Goal: Task Accomplishment & Management: Manage account settings

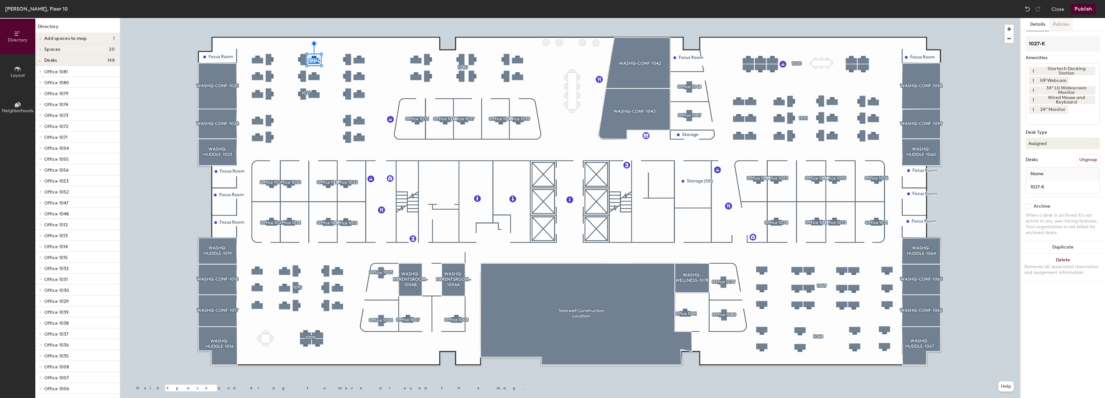
click at [1056, 27] on button "Policies" at bounding box center [1061, 24] width 24 height 13
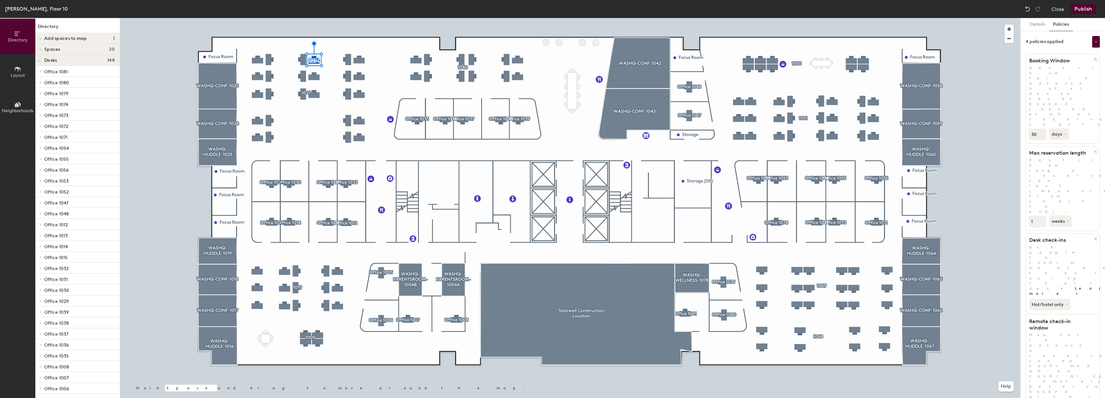
drag, startPoint x: 1050, startPoint y: 337, endPoint x: 1065, endPoint y: 337, distance: 15.1
click at [1038, 27] on button "Details" at bounding box center [1038, 24] width 23 height 13
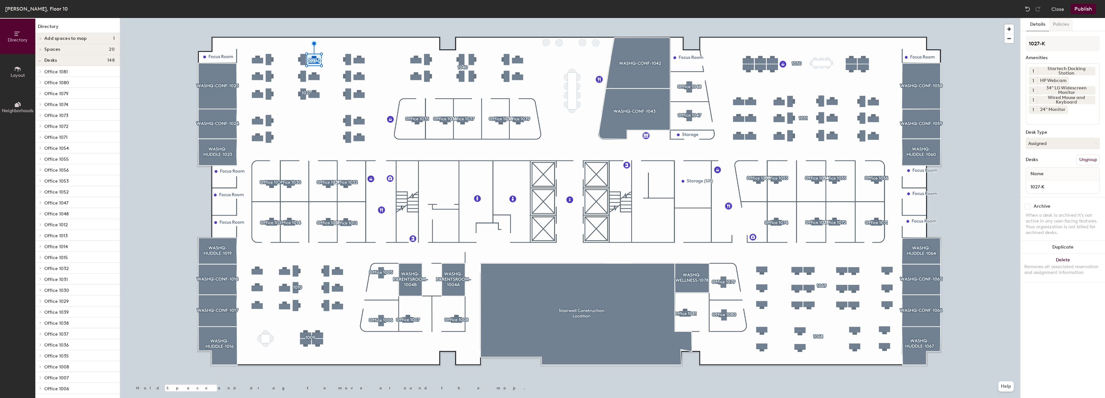
click at [1058, 26] on button "Policies" at bounding box center [1061, 24] width 24 height 13
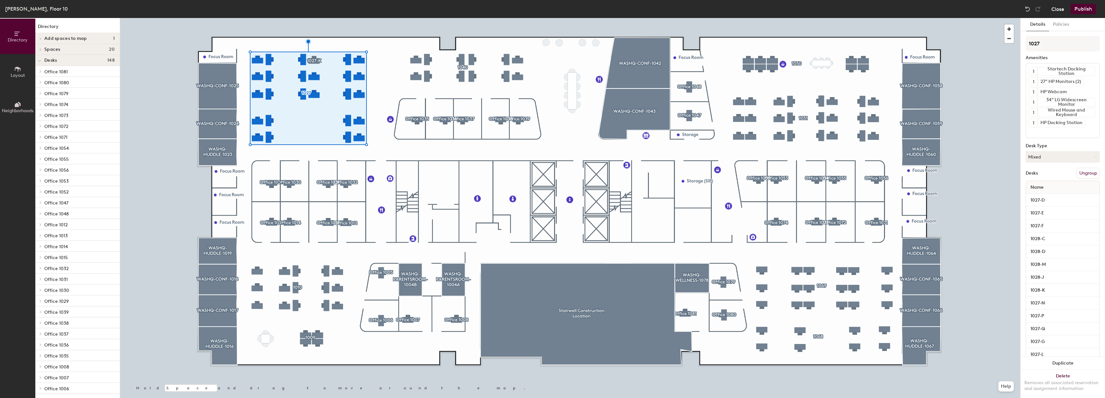
click at [1055, 12] on button "Close" at bounding box center [1058, 9] width 13 height 10
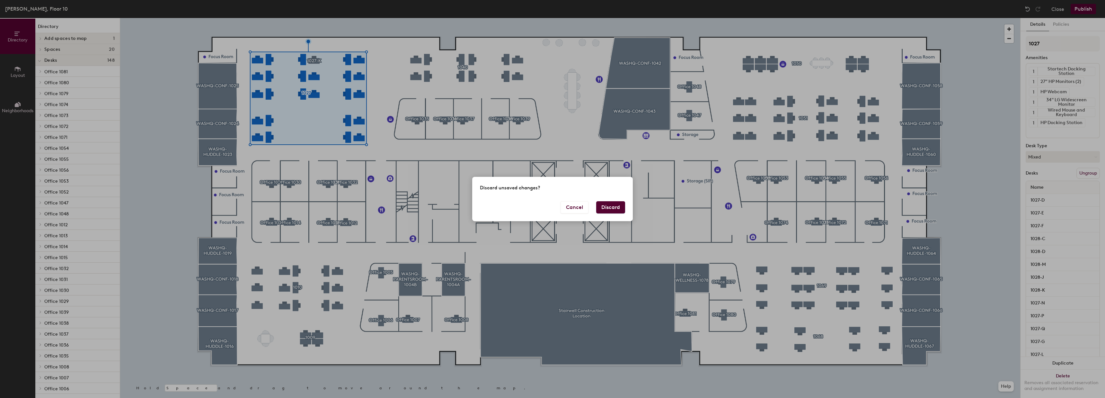
click at [616, 204] on button "Discard" at bounding box center [610, 207] width 29 height 12
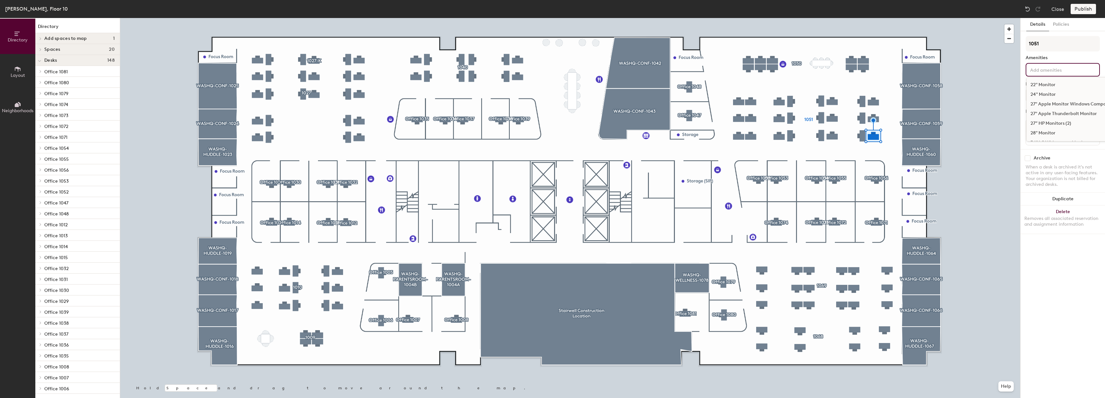
click at [1060, 69] on input at bounding box center [1058, 70] width 58 height 8
click at [1055, 120] on div "34" LG Widescreen Monitor" at bounding box center [1073, 119] width 93 height 10
click at [1051, 104] on div "Startech Docking Station" at bounding box center [1073, 104] width 93 height 10
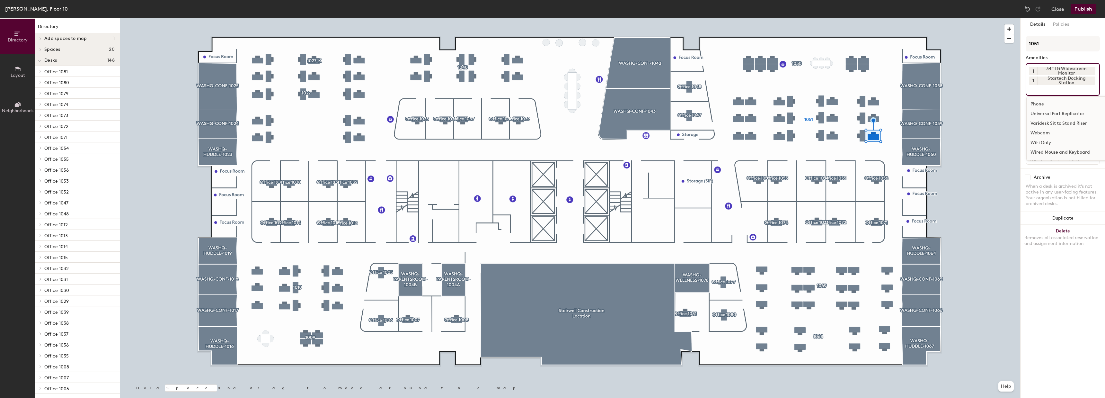
click at [1053, 90] on input at bounding box center [1058, 89] width 58 height 8
click at [1047, 124] on div "Webcam" at bounding box center [1073, 124] width 93 height 10
click at [1048, 100] on input at bounding box center [1058, 98] width 58 height 8
click at [1054, 153] on div "Wired Mouse and Keyboard" at bounding box center [1073, 153] width 93 height 10
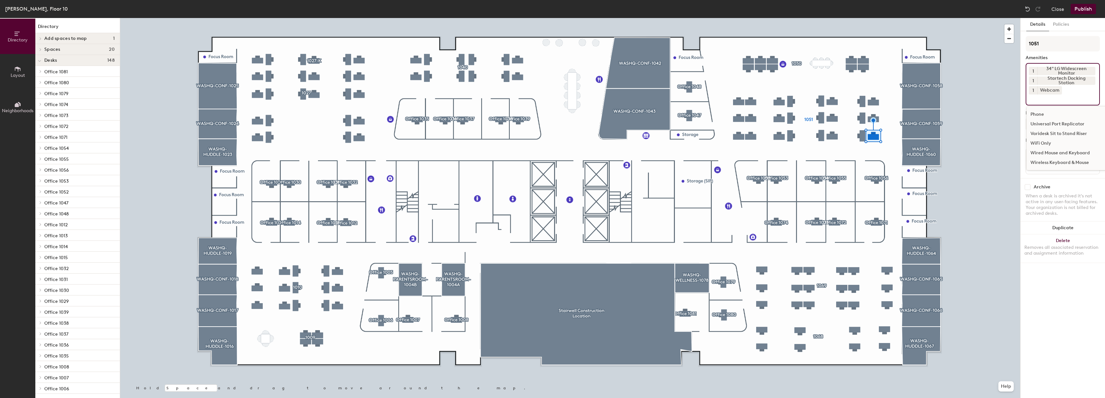
scroll to position [211, 0]
click at [1083, 9] on button "Publish" at bounding box center [1083, 9] width 25 height 10
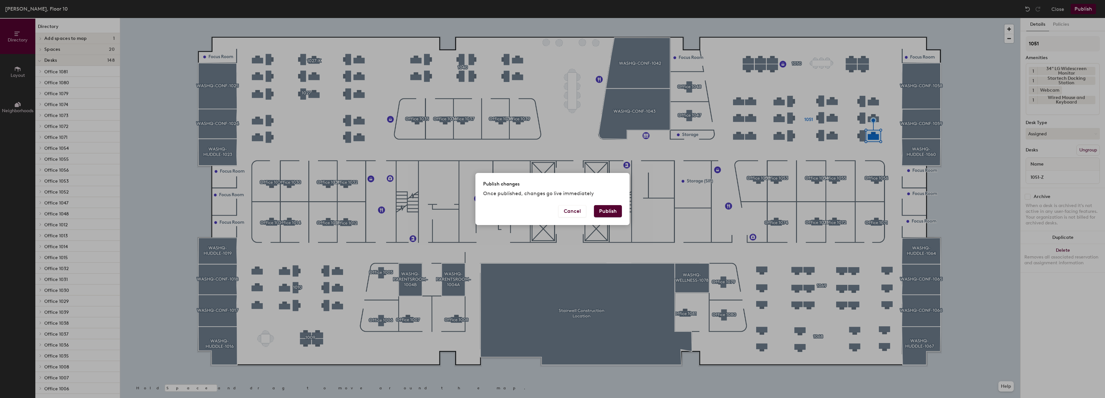
click at [611, 214] on button "Publish" at bounding box center [608, 211] width 28 height 12
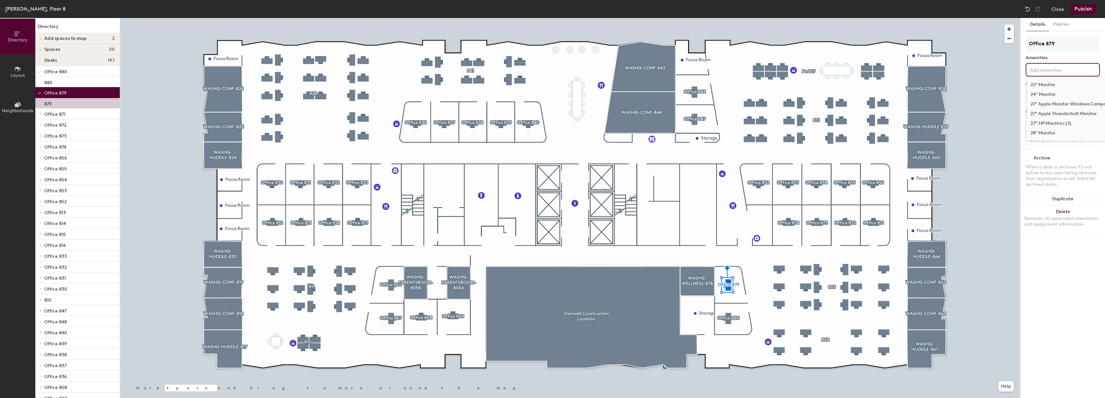
click at [1051, 74] on div "22" Monitor 24" Monitor 27" Apple Monitor Windows Compatible 27" Apple Thunderb…" at bounding box center [1063, 69] width 74 height 13
click at [1047, 109] on div "34" Monitor" at bounding box center [1073, 109] width 93 height 10
click at [1049, 81] on input at bounding box center [1058, 79] width 58 height 8
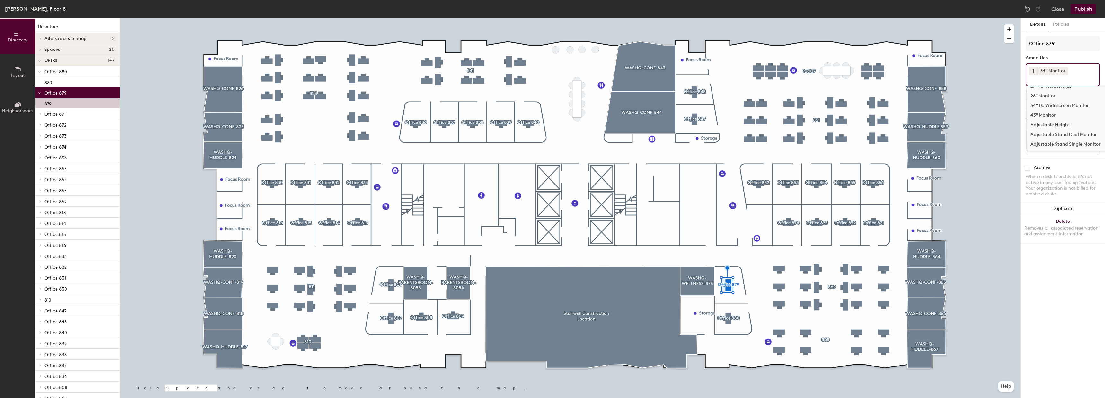
click at [1050, 76] on input at bounding box center [1058, 79] width 58 height 8
click at [1080, 71] on div "1 34" Monitor 22" Monitor 24" Monitor 27" Apple Monitor Windows Compatible 27" …" at bounding box center [1063, 74] width 74 height 23
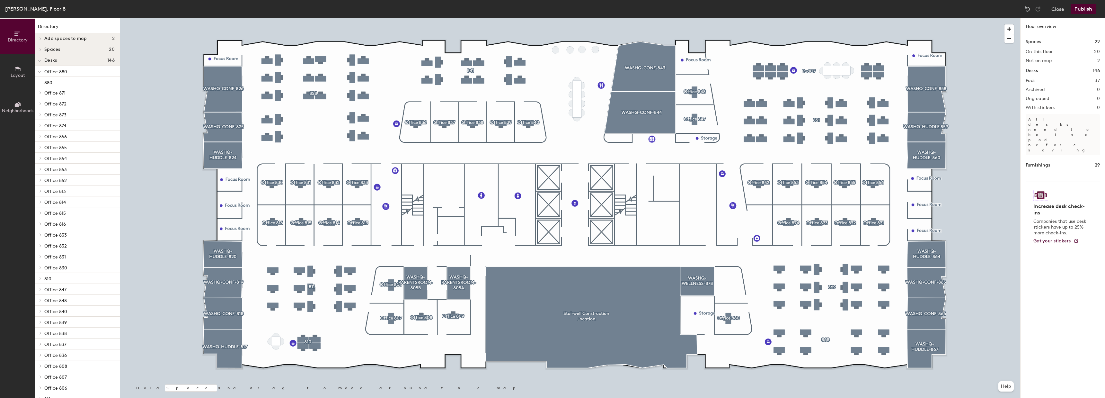
click at [737, 18] on div at bounding box center [570, 18] width 900 height 0
click at [730, 18] on div at bounding box center [570, 18] width 900 height 0
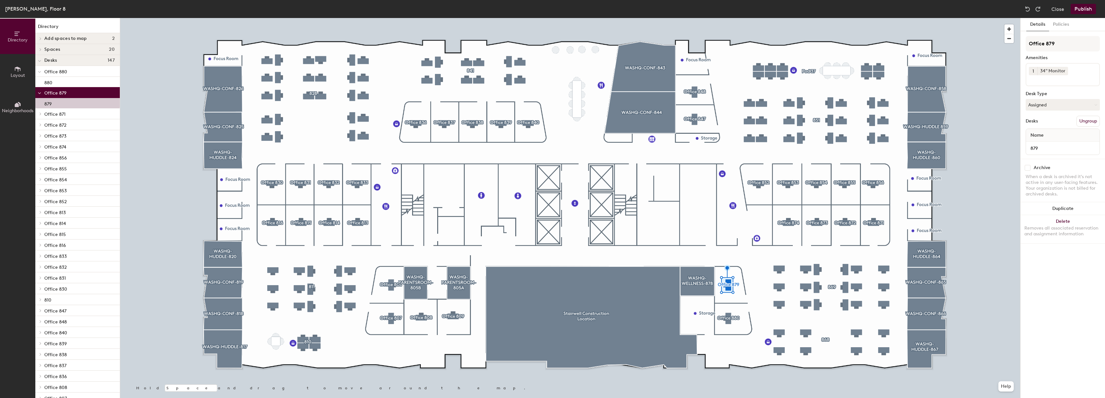
drag, startPoint x: 1072, startPoint y: 78, endPoint x: 1072, endPoint y: 72, distance: 6.5
click at [1072, 77] on input at bounding box center [1058, 79] width 58 height 8
click at [1060, 70] on div at bounding box center [1063, 70] width 7 height 5
click at [1050, 68] on input at bounding box center [1058, 70] width 58 height 8
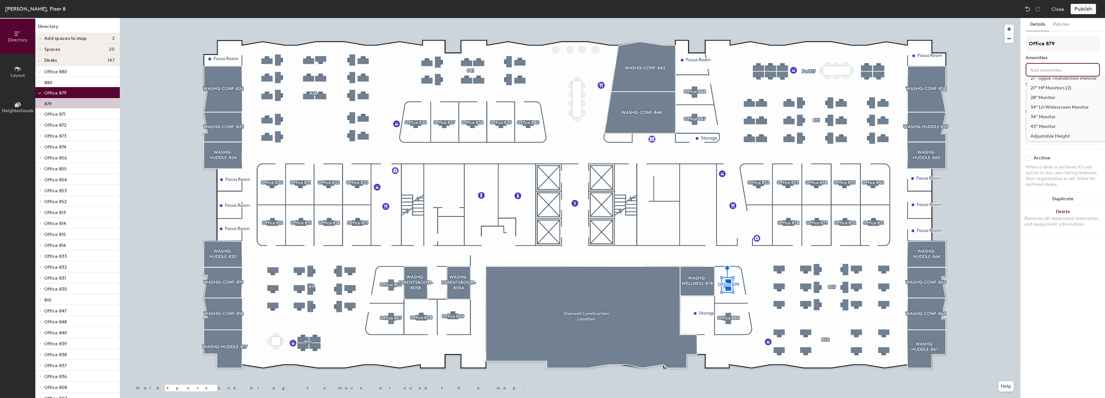
click at [1047, 108] on div "34" LG Widescreen Monitor" at bounding box center [1073, 107] width 93 height 10
click at [1051, 78] on input at bounding box center [1058, 79] width 58 height 8
click at [1051, 123] on div "HP Docking Station" at bounding box center [1073, 122] width 93 height 10
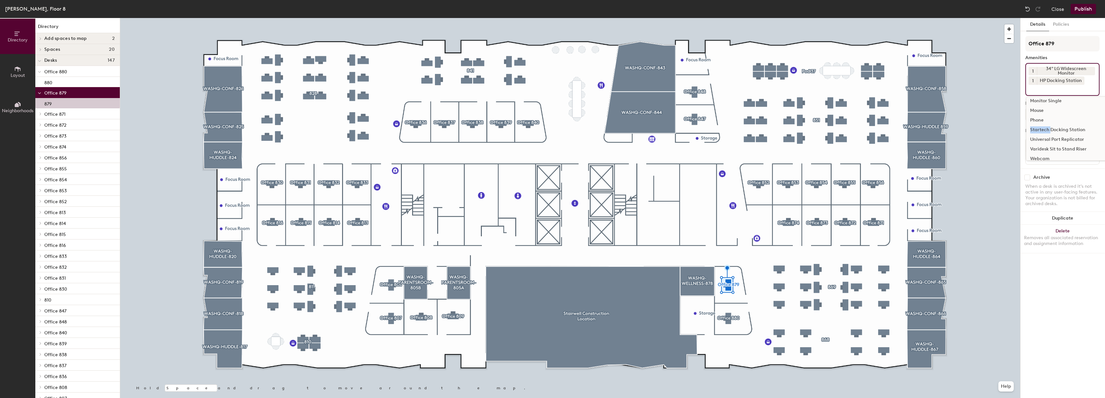
drag, startPoint x: 1051, startPoint y: 129, endPoint x: 1058, endPoint y: 122, distance: 9.8
click at [1058, 122] on div "22" Monitor 24" Monitor 27" Apple Monitor Windows Compatible 27" Apple Thunderb…" at bounding box center [1073, 128] width 94 height 64
click at [1053, 134] on div "Webcam" at bounding box center [1073, 133] width 93 height 10
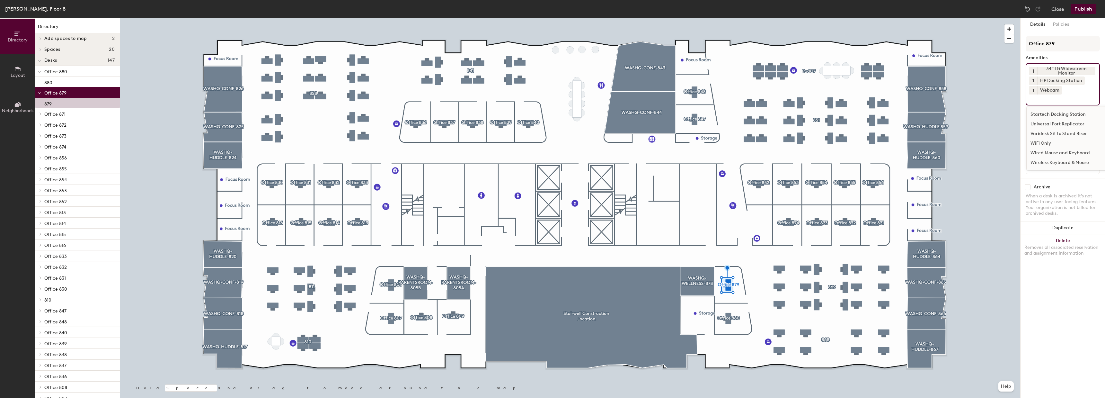
click at [1052, 151] on div "Wired Mouse and Keyboard" at bounding box center [1073, 153] width 93 height 10
click at [1086, 8] on button "Publish" at bounding box center [1083, 9] width 25 height 10
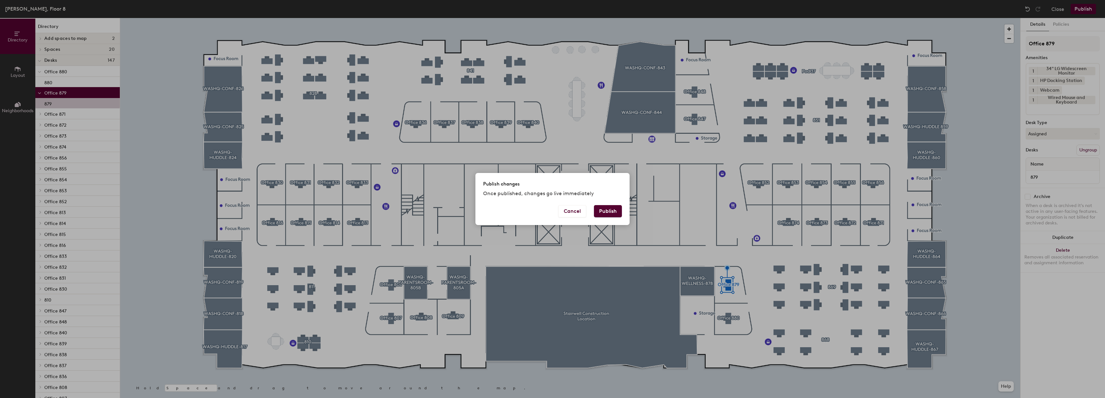
click at [618, 212] on button "Publish" at bounding box center [608, 211] width 28 height 12
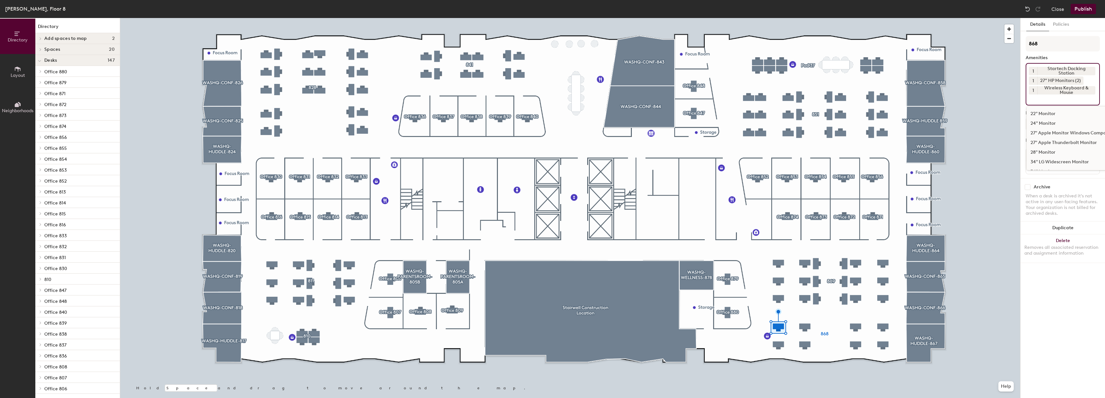
click at [1050, 100] on input at bounding box center [1058, 98] width 58 height 8
click at [1049, 143] on div "HP Webcam" at bounding box center [1073, 142] width 93 height 10
click at [1090, 89] on icon at bounding box center [1092, 90] width 4 height 4
click at [1067, 98] on input at bounding box center [1058, 98] width 58 height 8
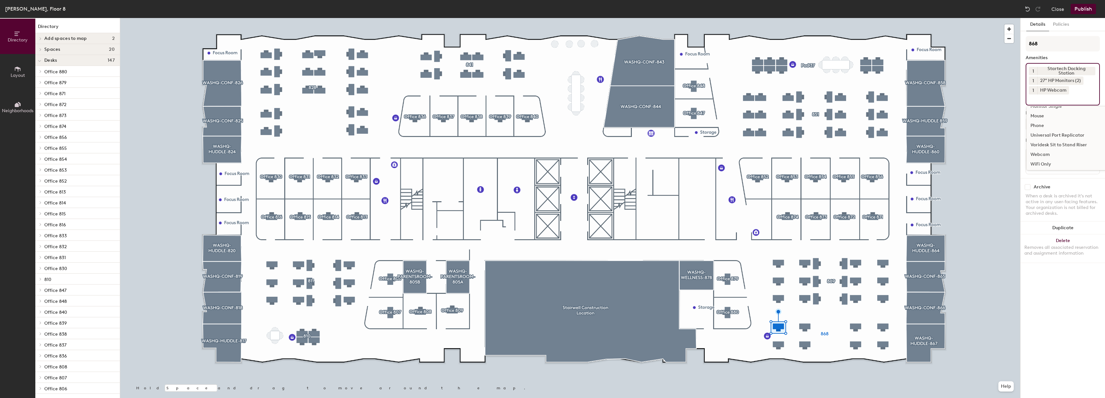
scroll to position [221, 0]
click at [1053, 152] on div "Wired Mouse and Keyboard" at bounding box center [1073, 153] width 93 height 10
click at [1084, 12] on button "Publish" at bounding box center [1083, 9] width 25 height 10
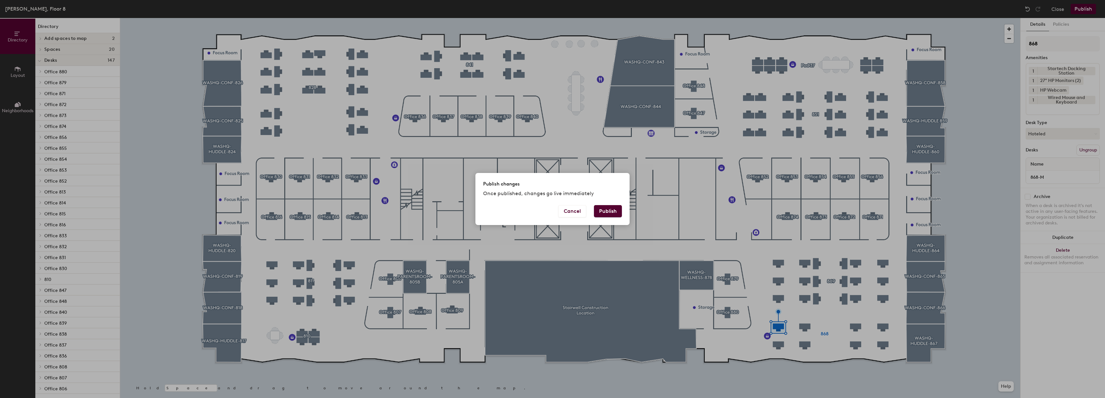
click at [606, 215] on button "Publish" at bounding box center [608, 211] width 28 height 12
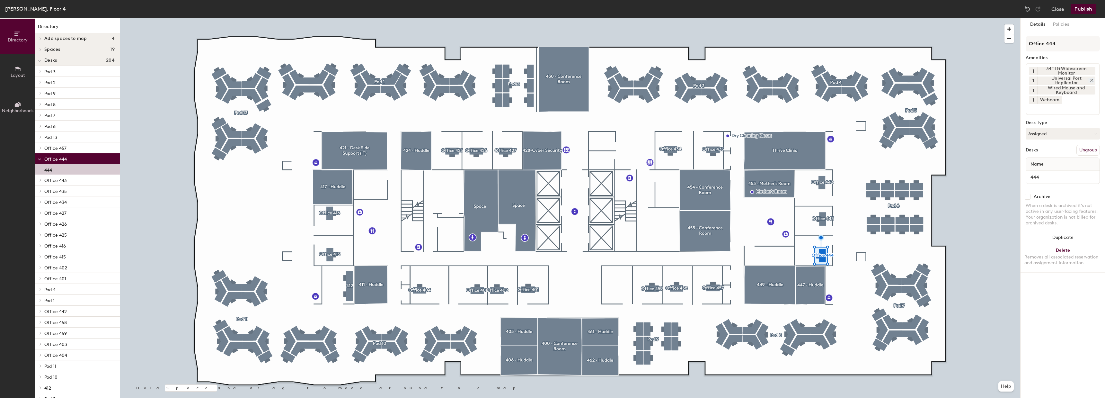
click at [1094, 81] on icon at bounding box center [1092, 80] width 4 height 4
click at [1045, 102] on input at bounding box center [1058, 98] width 58 height 8
click at [1053, 137] on div "Startech Docking Station" at bounding box center [1073, 140] width 93 height 10
click at [1093, 98] on icon at bounding box center [1092, 99] width 4 height 4
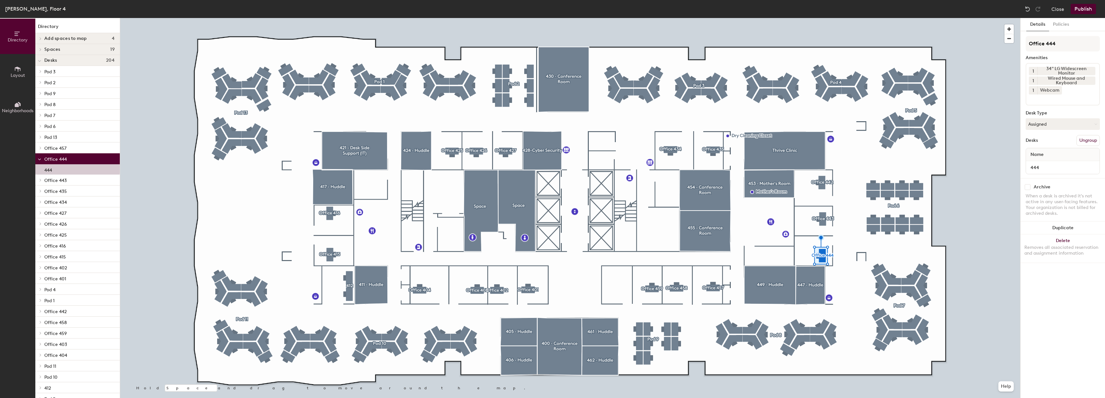
click at [1063, 100] on input at bounding box center [1058, 98] width 58 height 8
click at [1045, 125] on div "HP Webcam" at bounding box center [1073, 126] width 93 height 10
click at [1048, 130] on div "HP Docking Station" at bounding box center [1073, 133] width 93 height 10
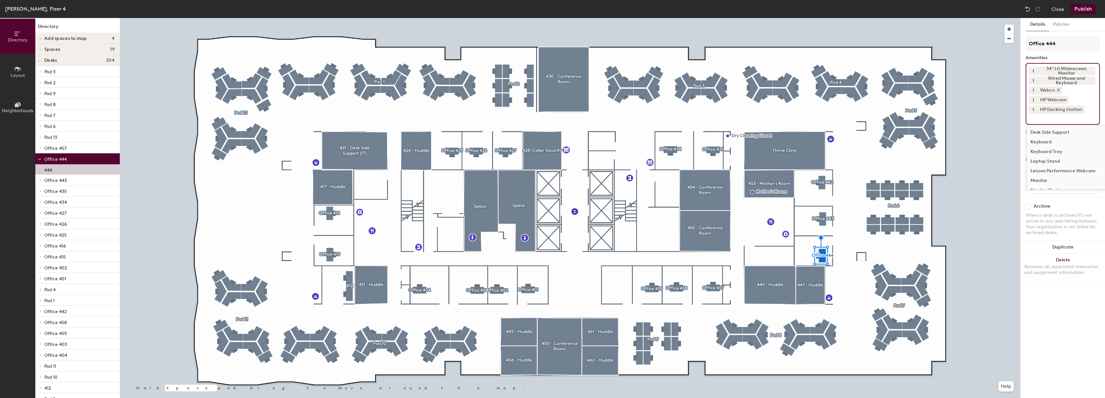
click at [1060, 90] on icon at bounding box center [1058, 90] width 4 height 4
click at [1086, 10] on button "Publish" at bounding box center [1083, 9] width 25 height 10
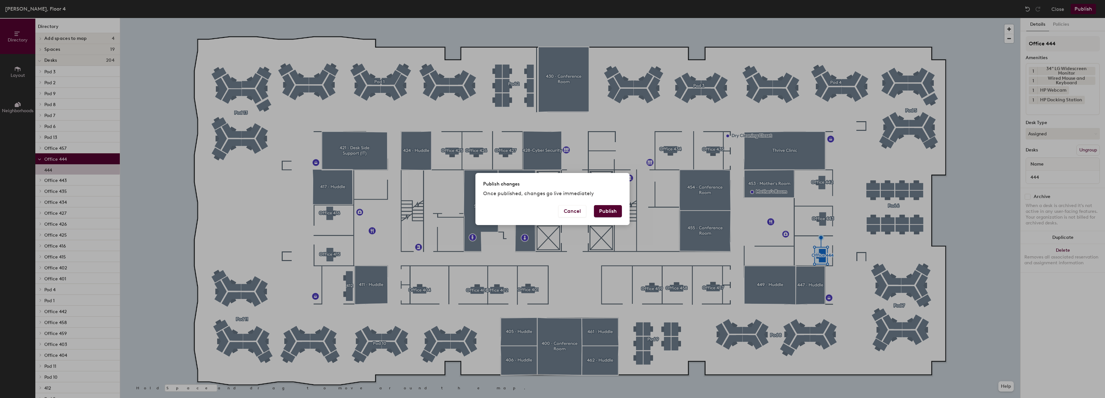
click at [604, 218] on div "Cancel Publish" at bounding box center [553, 215] width 154 height 20
click at [605, 215] on button "Publish" at bounding box center [608, 211] width 28 height 12
